Goal: Find specific page/section: Find specific page/section

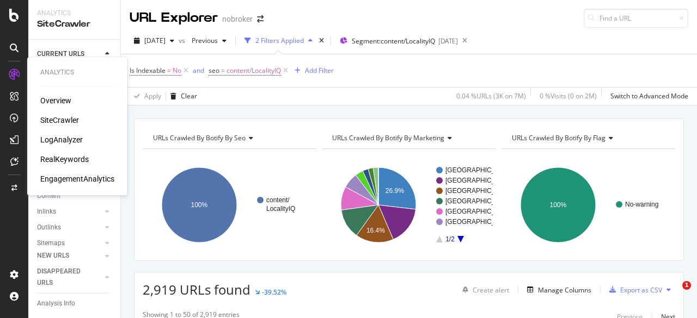
click at [63, 124] on div "SiteCrawler" at bounding box center [59, 120] width 39 height 11
